Goal: Information Seeking & Learning: Learn about a topic

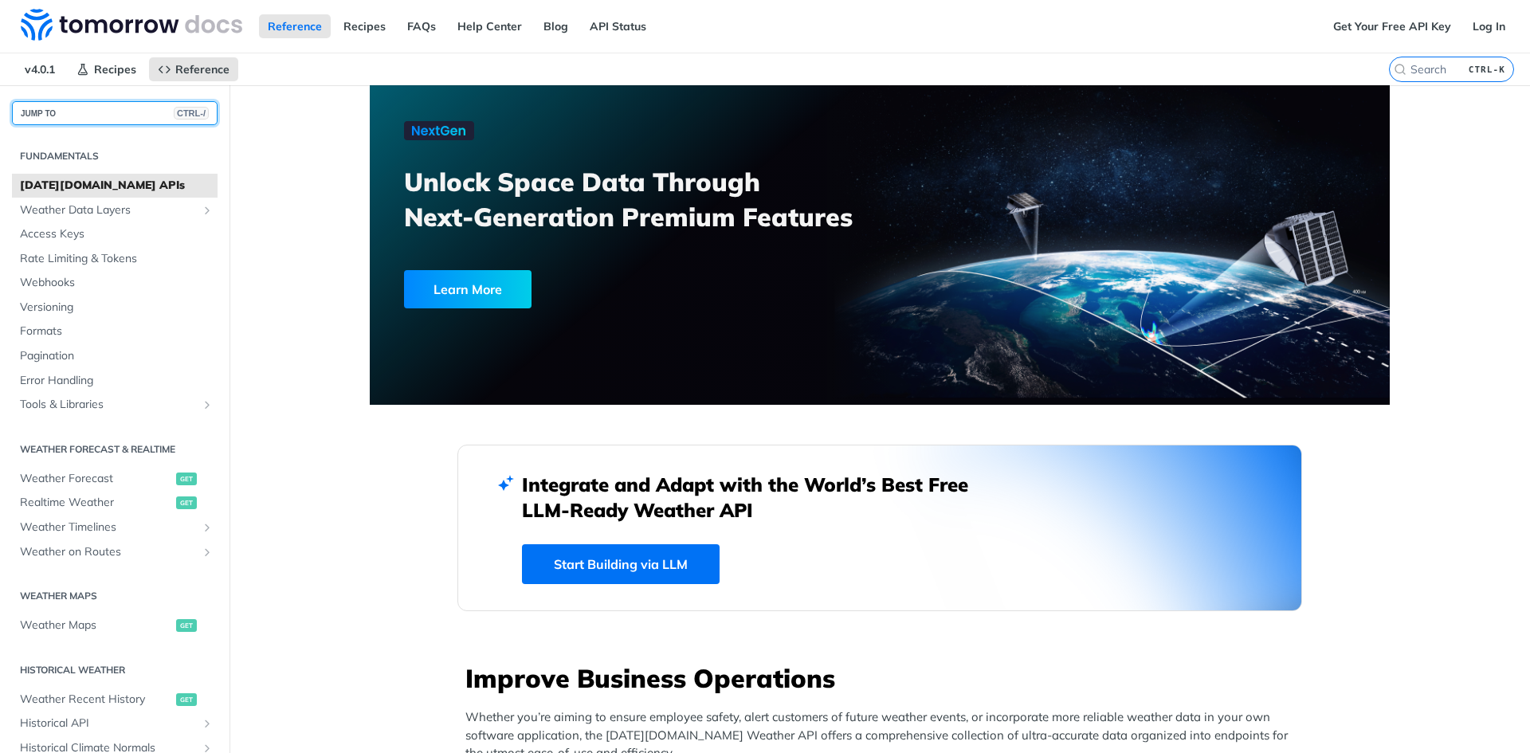
click at [80, 105] on button "JUMP TO CTRL-/" at bounding box center [115, 113] width 206 height 24
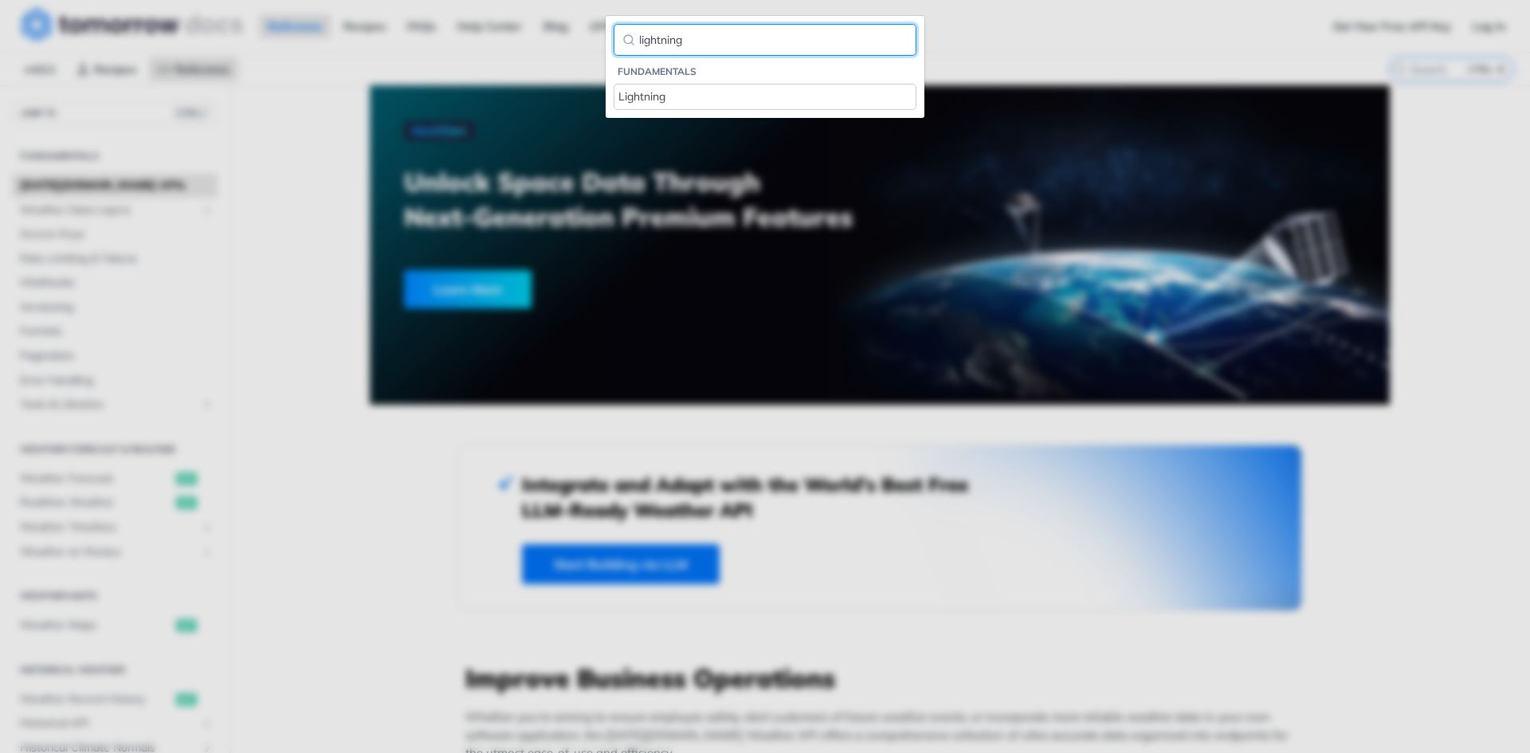
type input "lightning"
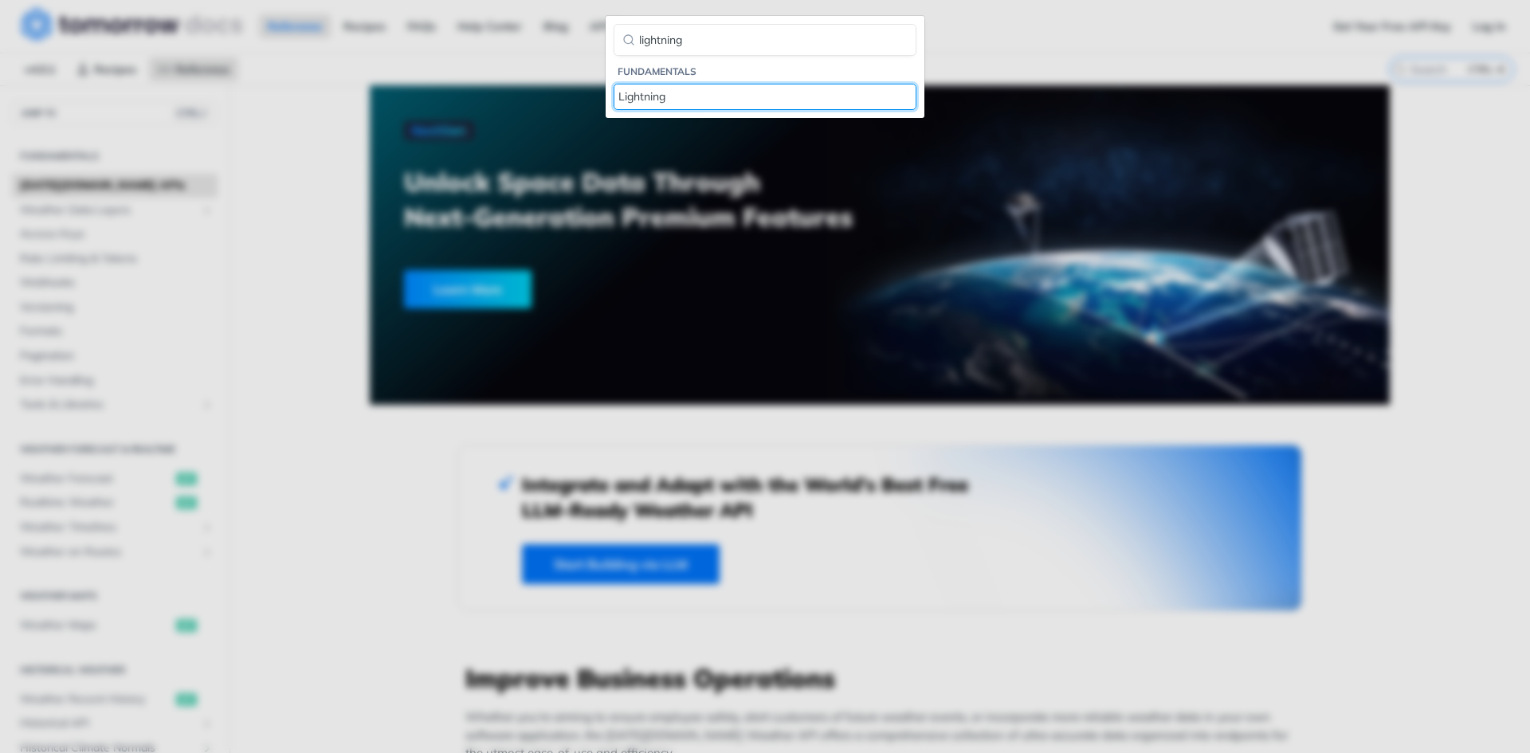
click at [661, 87] on link "Lightning" at bounding box center [764, 97] width 303 height 26
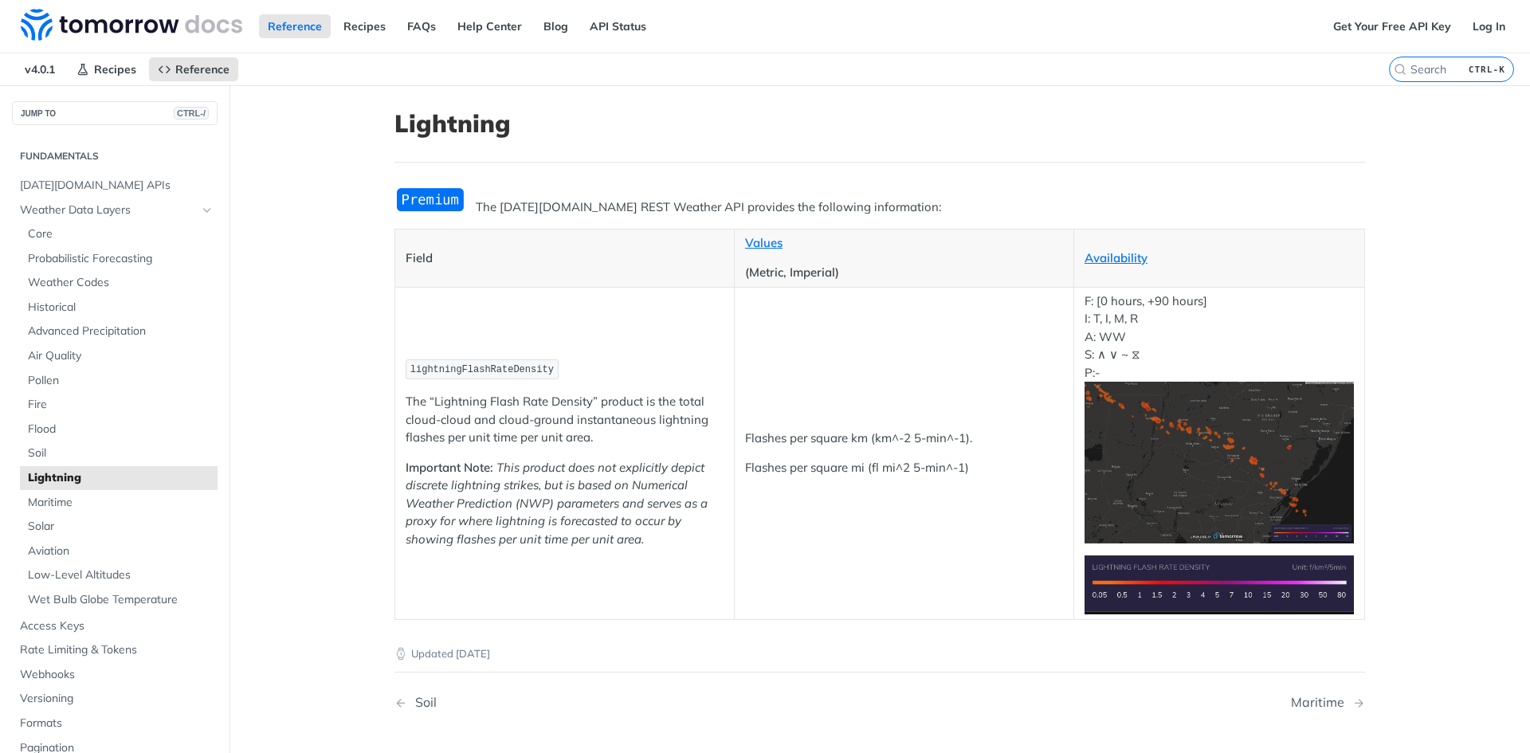
click at [823, 76] on nav "v4.0.1 Recipes Reference" at bounding box center [694, 69] width 1389 height 32
click at [749, 121] on h1 "Lightning" at bounding box center [879, 123] width 970 height 29
click at [378, 284] on article "Lightning The [DATE][DOMAIN_NAME] REST Weather API provides the following infor…" at bounding box center [880, 466] width 1020 height 762
